Goal: Task Accomplishment & Management: Manage account settings

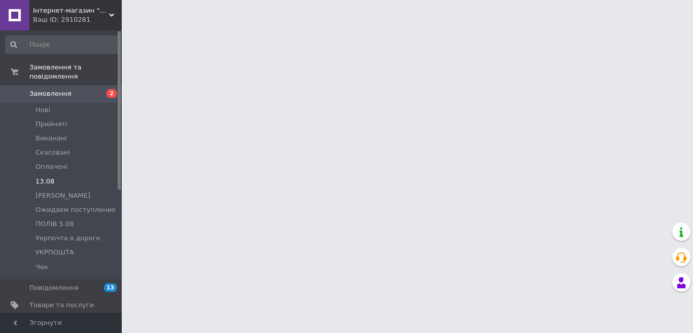
click at [54, 175] on li "13.08" at bounding box center [62, 182] width 125 height 14
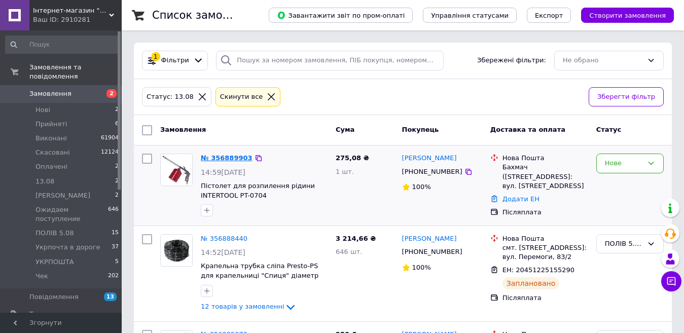
click at [216, 156] on link "№ 356889903" at bounding box center [227, 158] width 52 height 8
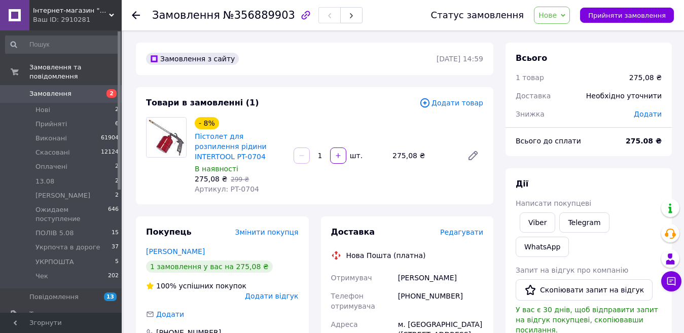
click at [458, 228] on span "Редагувати" at bounding box center [461, 232] width 43 height 8
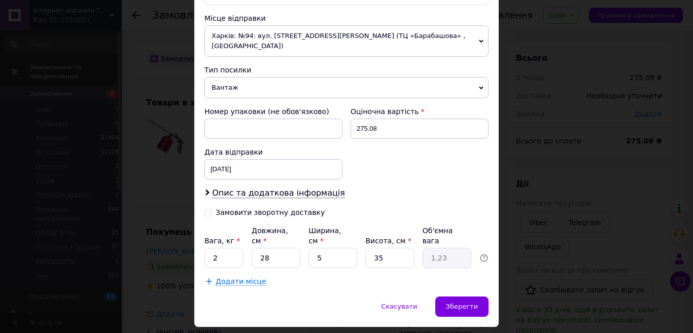
scroll to position [369, 0]
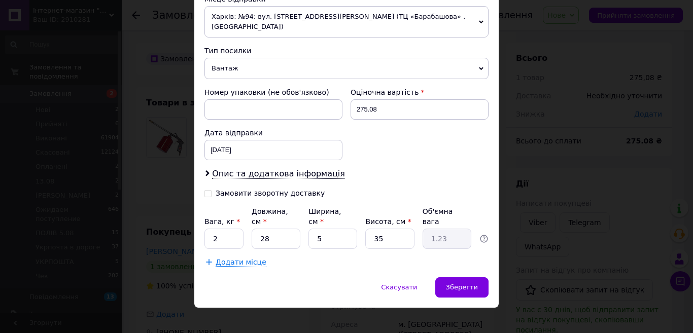
click at [206, 194] on input "Замовити зворотну доставку" at bounding box center [207, 192] width 7 height 7
checkbox input "true"
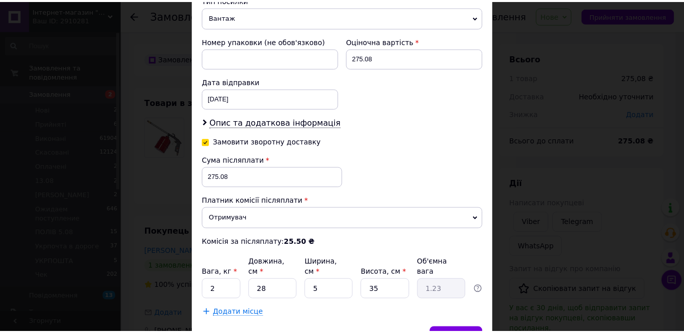
scroll to position [471, 0]
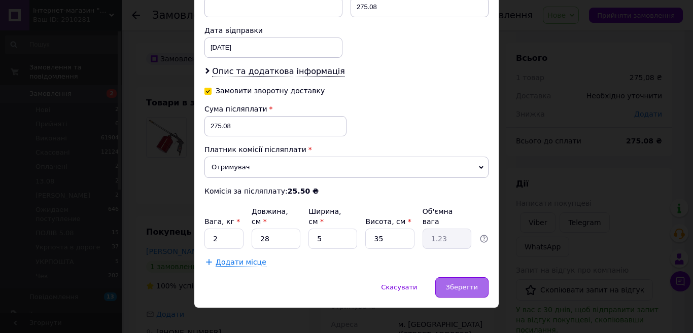
click at [453, 277] on div "Зберегти" at bounding box center [461, 287] width 53 height 20
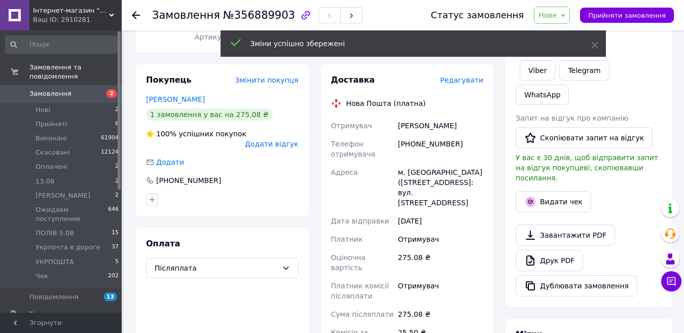
scroll to position [304, 0]
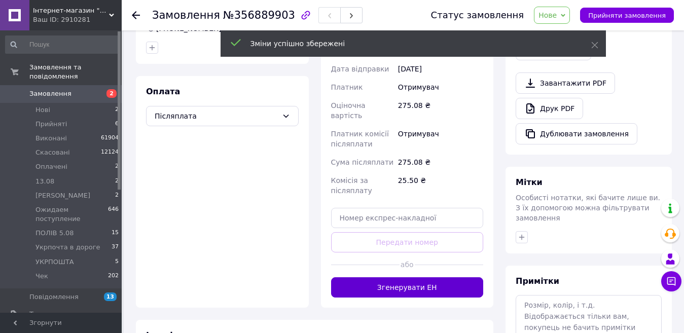
click at [417, 277] on button "Згенерувати ЕН" at bounding box center [407, 287] width 153 height 20
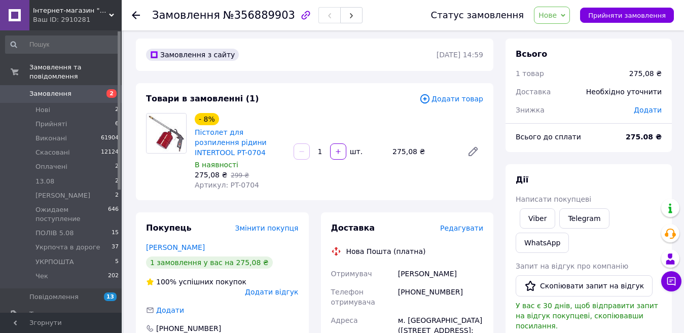
scroll to position [0, 0]
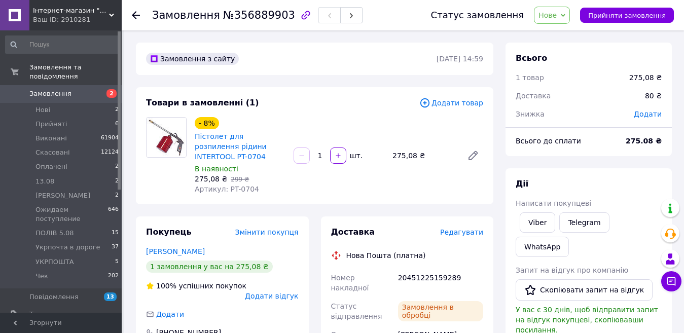
click at [557, 14] on span "Нове" at bounding box center [548, 15] width 18 height 8
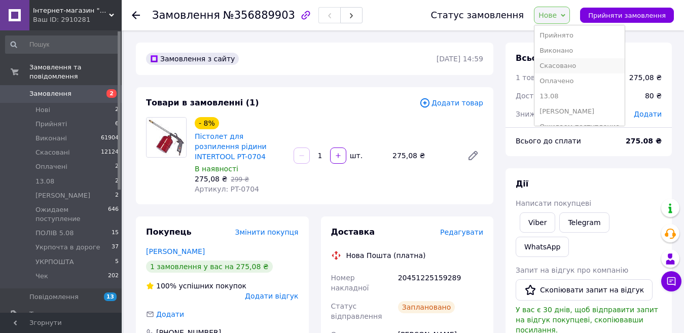
scroll to position [72, 0]
click at [562, 111] on li "Чек" at bounding box center [580, 115] width 90 height 15
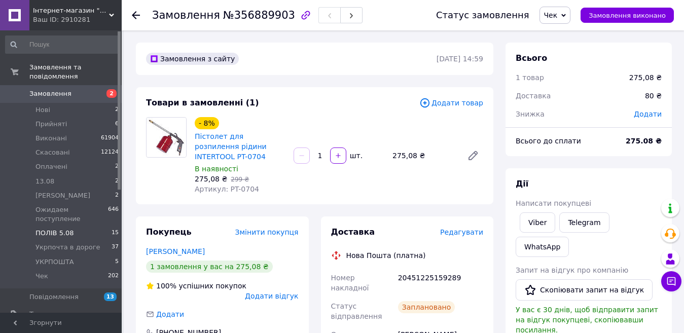
click at [67, 229] on span "ПОЛІВ 5.08" at bounding box center [55, 233] width 39 height 9
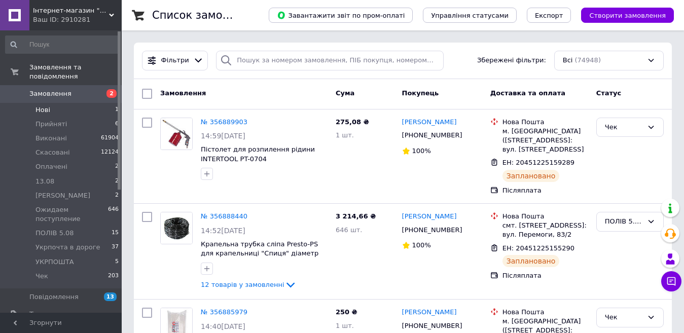
click at [43, 106] on span "Нові" at bounding box center [43, 110] width 15 height 9
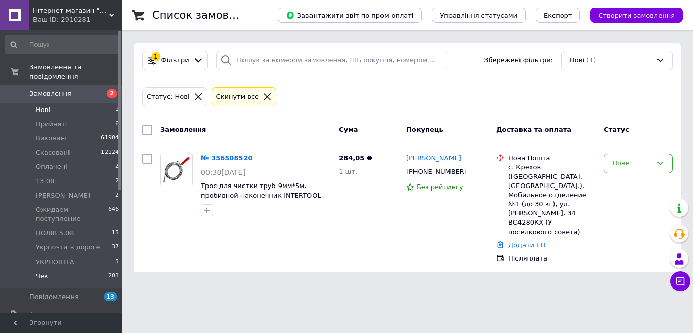
click at [49, 269] on li "Чек 203" at bounding box center [62, 278] width 125 height 19
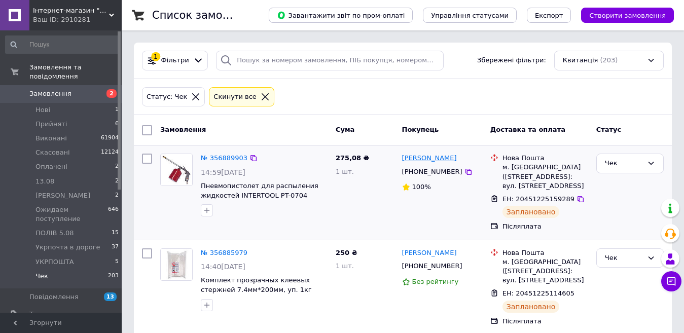
click at [427, 161] on link "[PERSON_NAME]" at bounding box center [429, 159] width 55 height 10
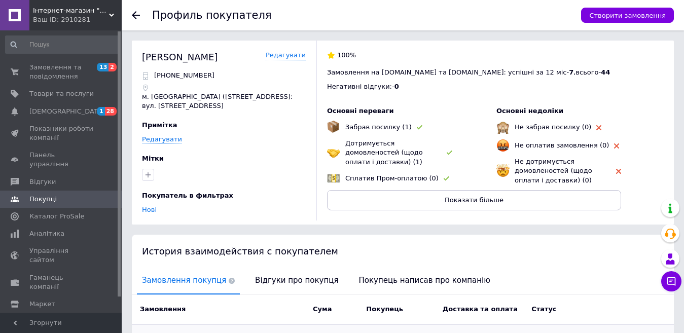
scroll to position [145, 0]
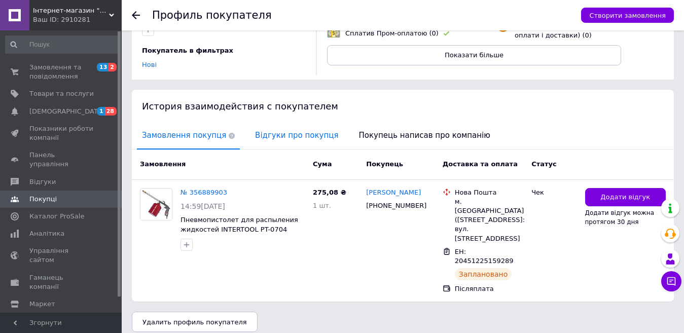
click at [263, 135] on span "Відгуки про покупця" at bounding box center [296, 136] width 93 height 26
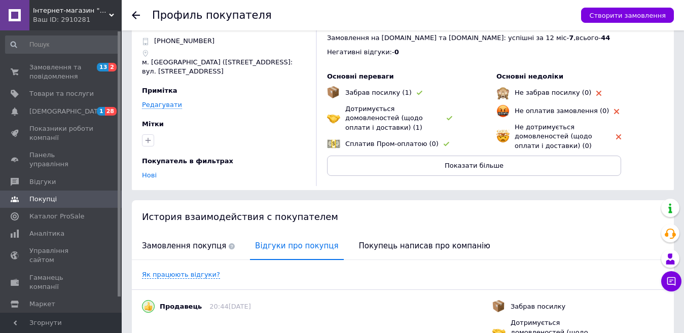
scroll to position [0, 0]
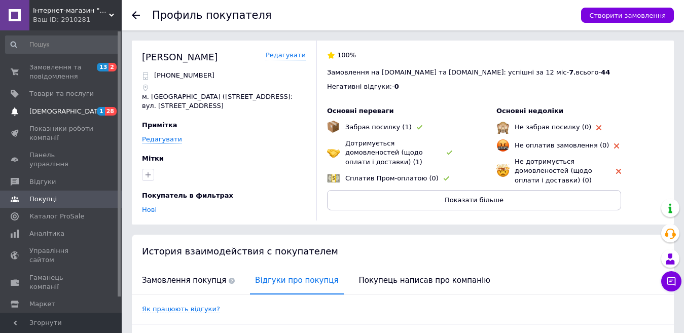
click at [61, 112] on span "[DEMOGRAPHIC_DATA]" at bounding box center [66, 111] width 75 height 9
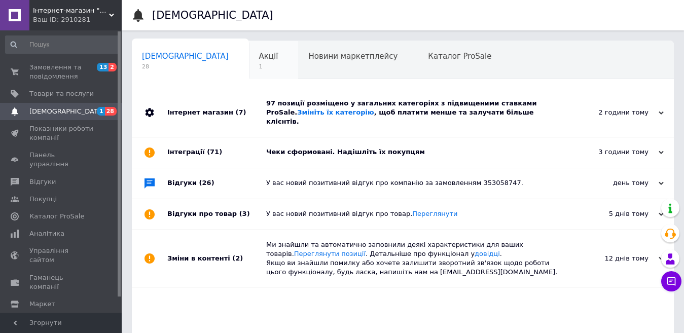
click at [259, 59] on span "Акції" at bounding box center [268, 56] width 19 height 9
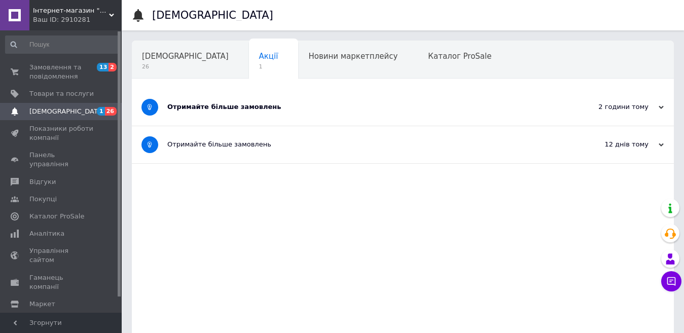
click at [202, 108] on div "Отримайте більше замовлень" at bounding box center [364, 106] width 395 height 9
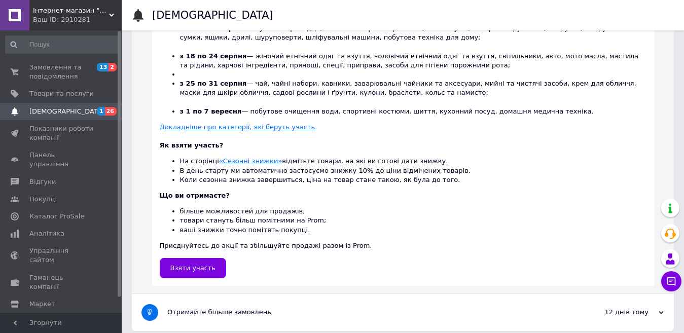
scroll to position [313, 0]
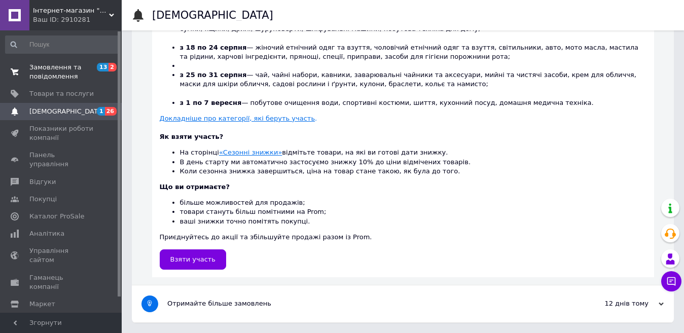
click at [58, 72] on span "Замовлення та повідомлення" at bounding box center [61, 72] width 64 height 18
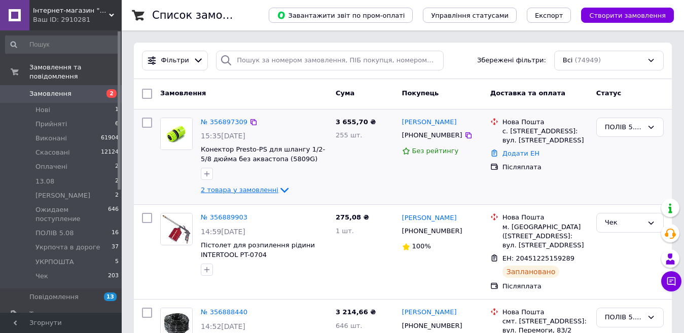
click at [252, 191] on span "2 товара у замовленні" at bounding box center [240, 190] width 78 height 8
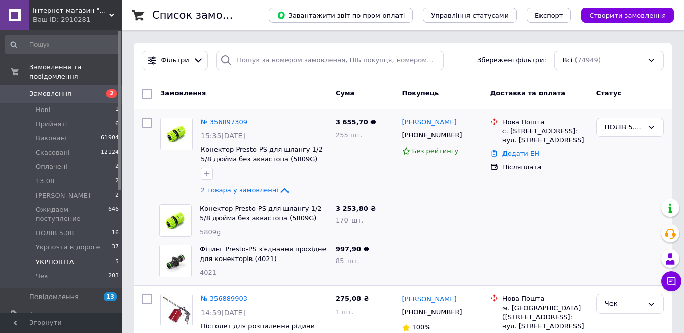
click at [65, 258] on span "УКРПОШТА" at bounding box center [55, 262] width 39 height 9
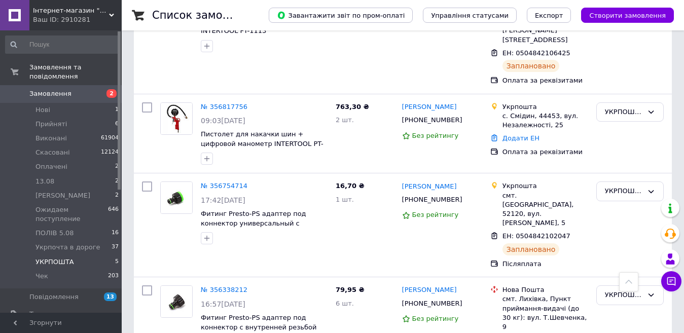
scroll to position [259, 0]
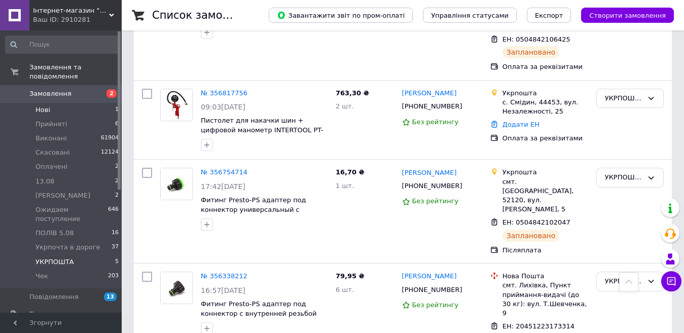
click at [51, 104] on li "Нові 1" at bounding box center [62, 110] width 125 height 14
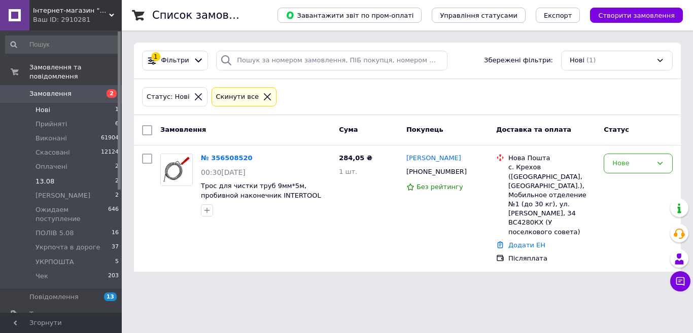
click at [50, 177] on span "13.08" at bounding box center [45, 181] width 19 height 9
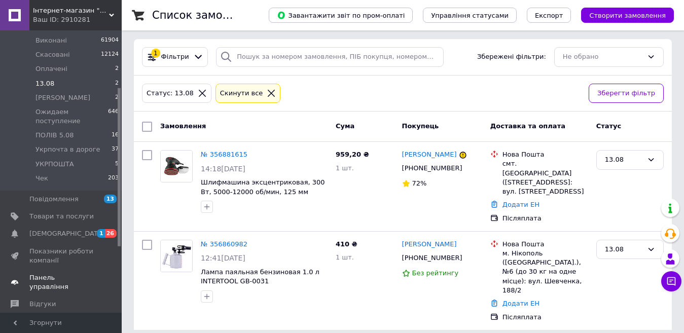
scroll to position [101, 0]
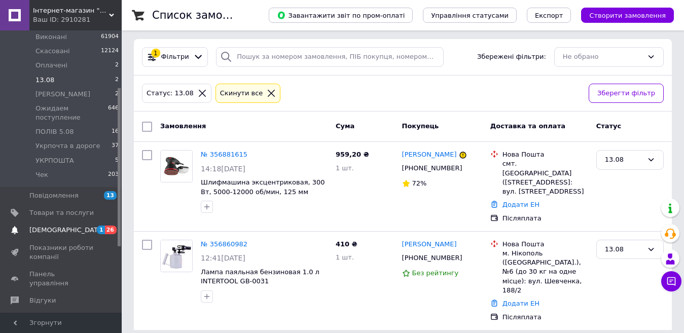
click at [49, 226] on span "[DEMOGRAPHIC_DATA]" at bounding box center [66, 230] width 75 height 9
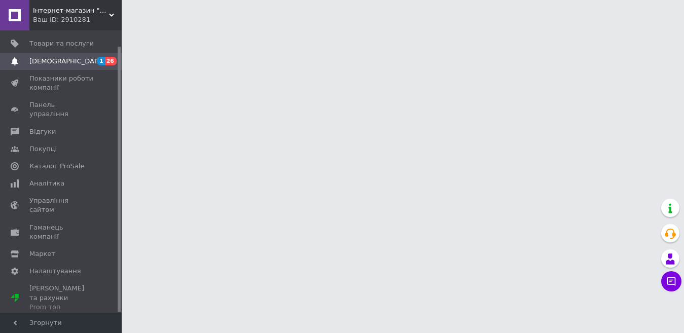
scroll to position [16, 0]
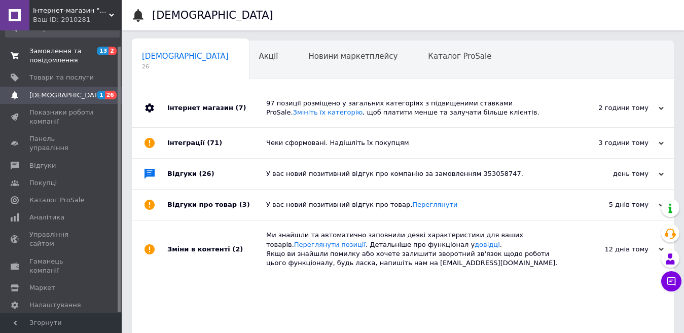
click at [49, 59] on span "Замовлення та повідомлення" at bounding box center [61, 56] width 64 height 18
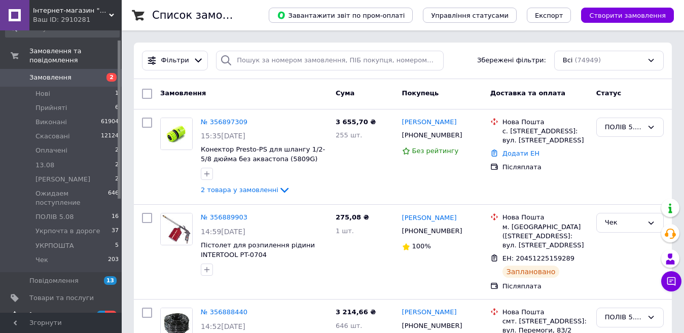
click at [66, 311] on span "[DEMOGRAPHIC_DATA]" at bounding box center [61, 315] width 64 height 9
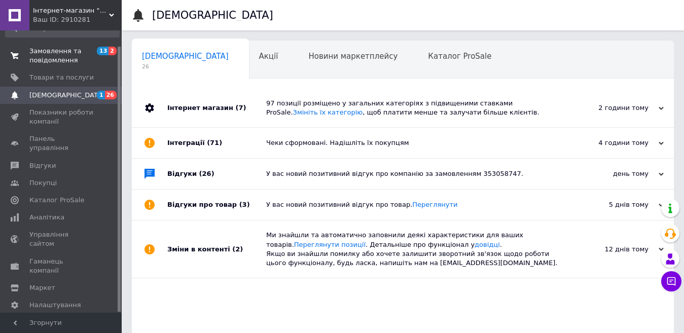
click at [45, 48] on span "Замовлення та повідомлення" at bounding box center [61, 56] width 64 height 18
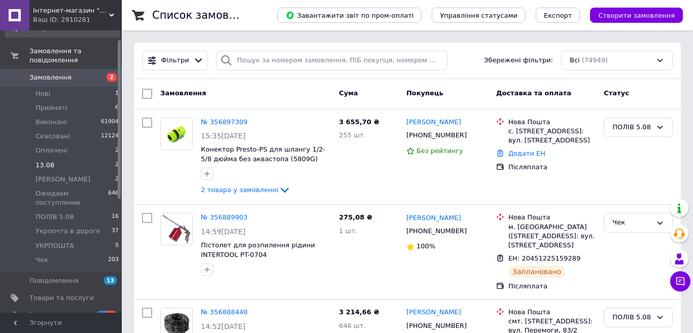
click at [50, 161] on span "13.08" at bounding box center [45, 165] width 19 height 9
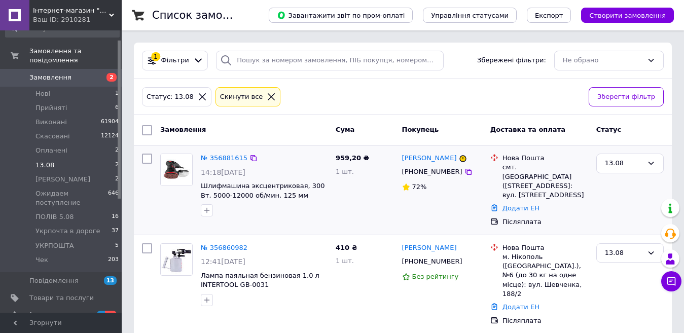
scroll to position [4, 0]
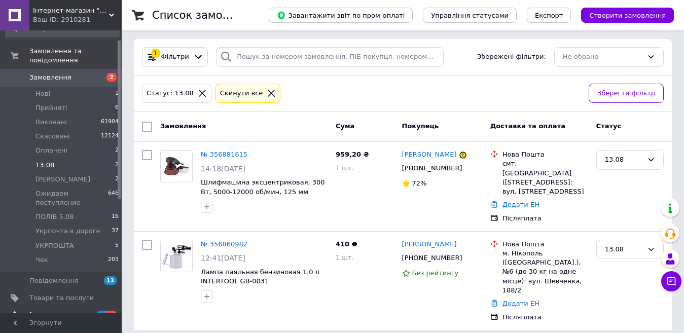
click at [65, 311] on span "[DEMOGRAPHIC_DATA]" at bounding box center [66, 315] width 75 height 9
